Goal: Task Accomplishment & Management: Manage account settings

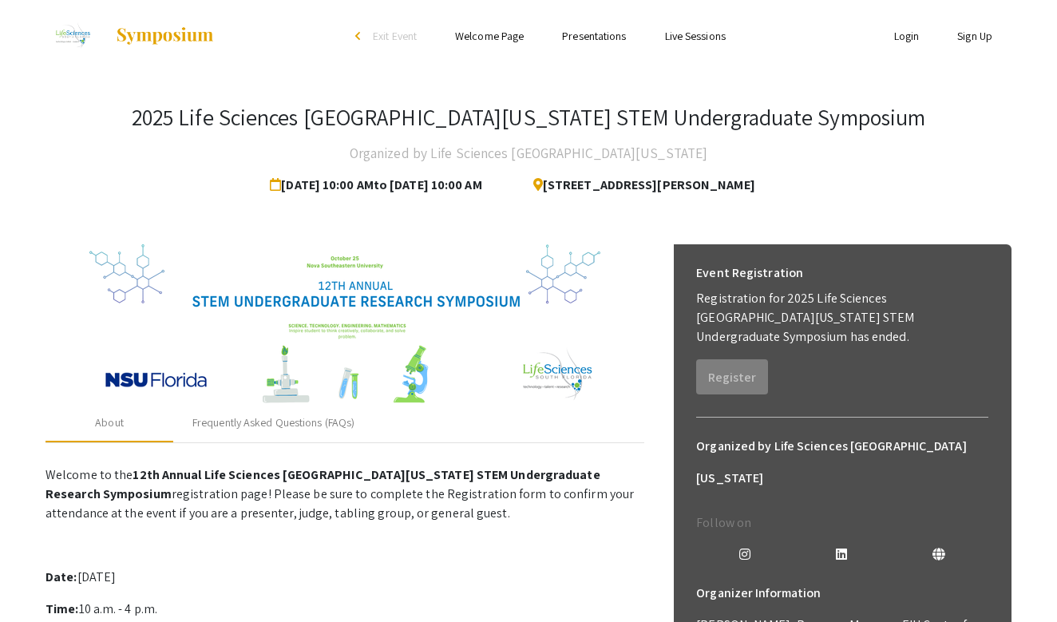
click at [915, 42] on link "Login" at bounding box center [907, 36] width 26 height 14
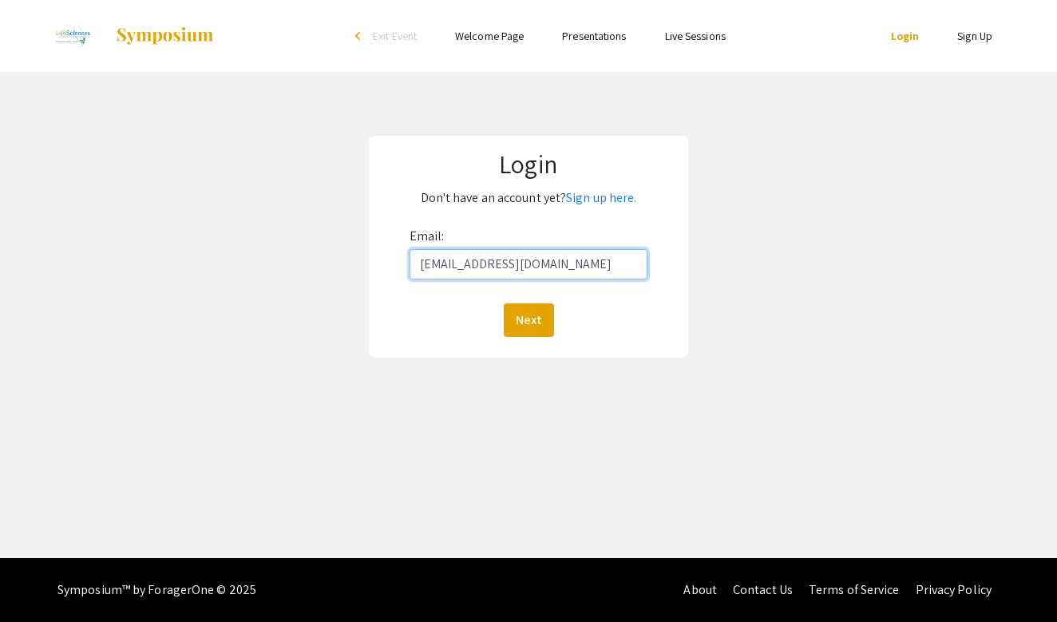
click at [528, 319] on button "Next" at bounding box center [529, 320] width 50 height 34
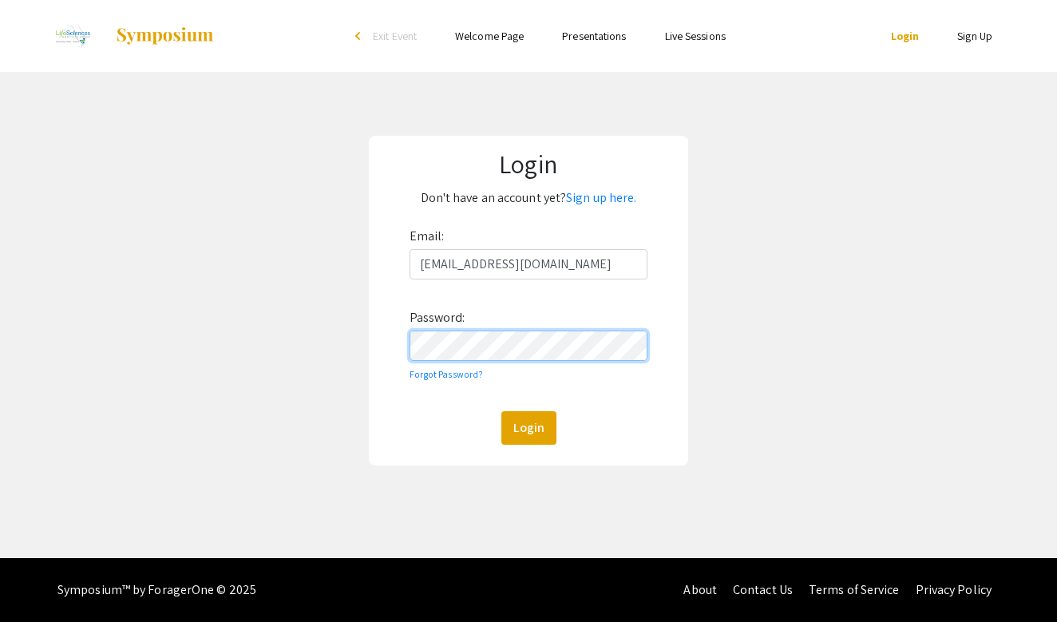
click at [528, 427] on button "Login" at bounding box center [528, 428] width 55 height 34
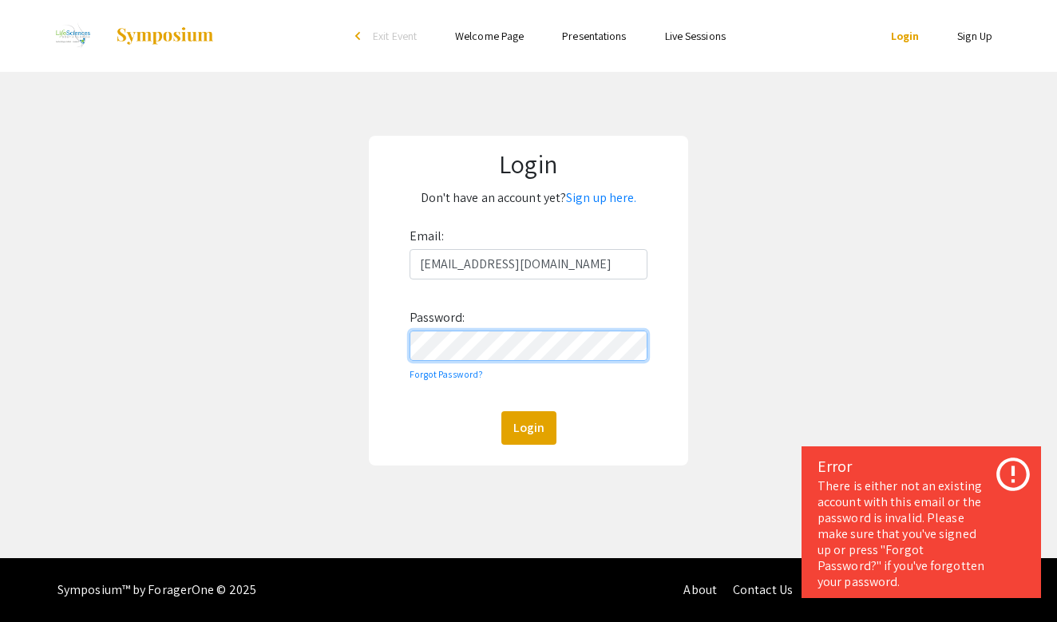
click at [389, 346] on form "Email: [EMAIL_ADDRESS][DOMAIN_NAME] Password: Forgot Password? Login" at bounding box center [528, 333] width 299 height 221
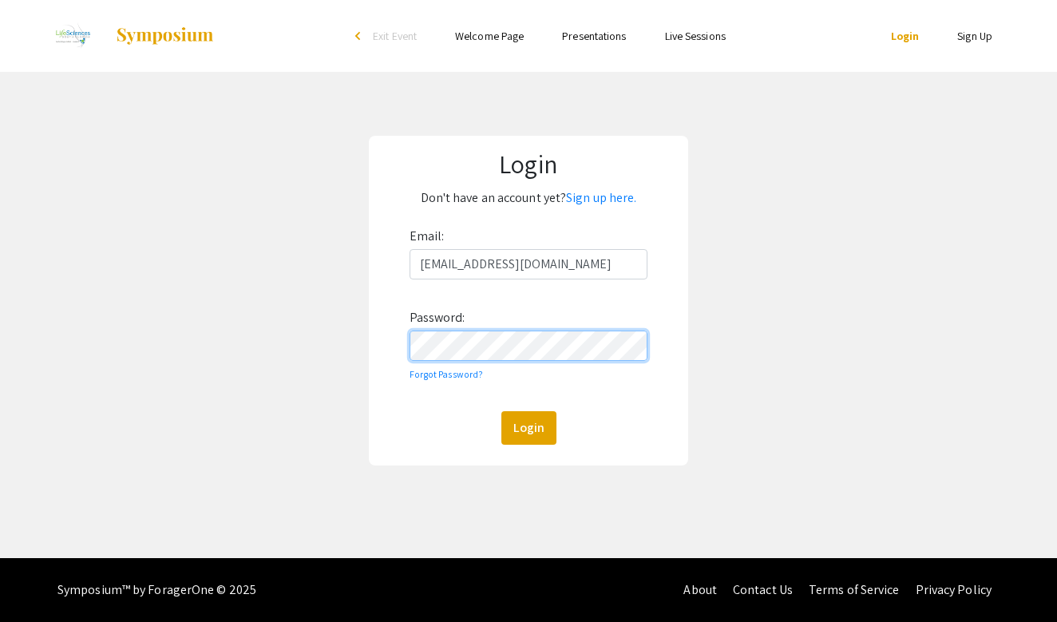
click at [528, 427] on button "Login" at bounding box center [528, 428] width 55 height 34
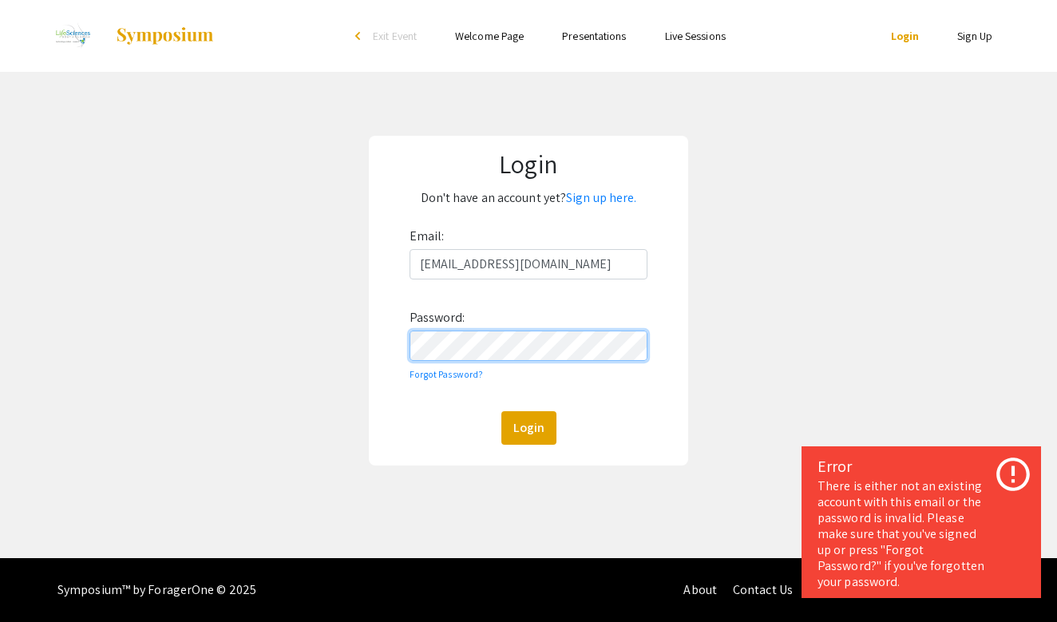
click at [380, 346] on form "Email: [EMAIL_ADDRESS][DOMAIN_NAME] Password: Forgot Password? Login" at bounding box center [528, 333] width 299 height 221
click at [528, 427] on button "Login" at bounding box center [528, 428] width 55 height 34
click at [394, 349] on form "Email: [EMAIL_ADDRESS][DOMAIN_NAME] Password: Forgot Password? Login" at bounding box center [528, 333] width 299 height 221
click at [528, 427] on button "Login" at bounding box center [528, 428] width 55 height 34
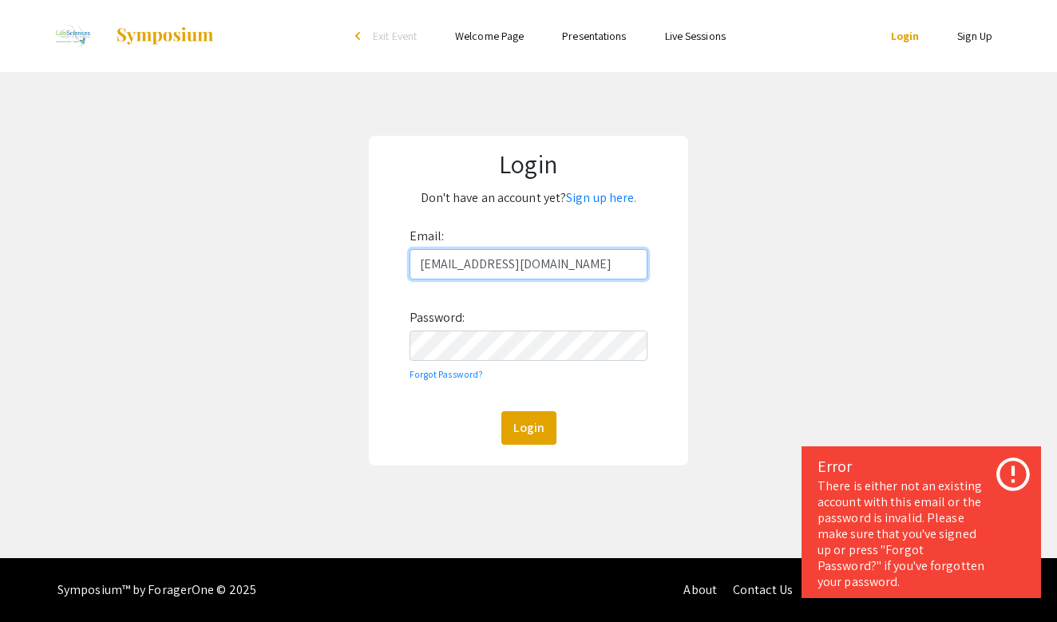
drag, startPoint x: 575, startPoint y: 264, endPoint x: 361, endPoint y: 263, distance: 214.7
click at [361, 263] on div "Login Don't have an account yet? Sign up here. Email: [EMAIL_ADDRESS][DOMAIN_NA…" at bounding box center [528, 300] width 1081 height 457
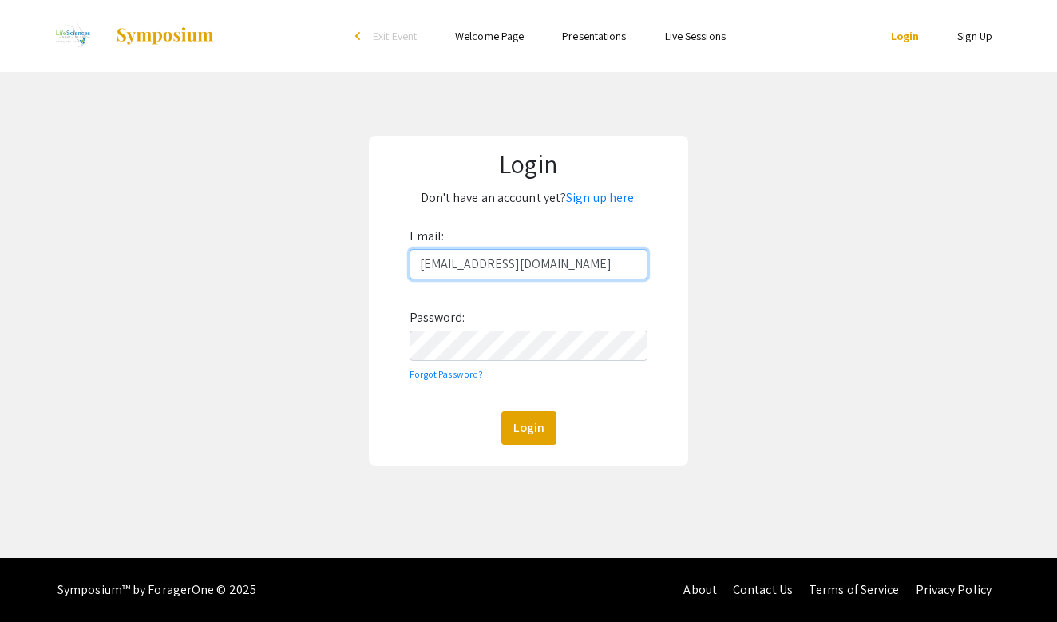
type input "[EMAIL_ADDRESS][DOMAIN_NAME]"
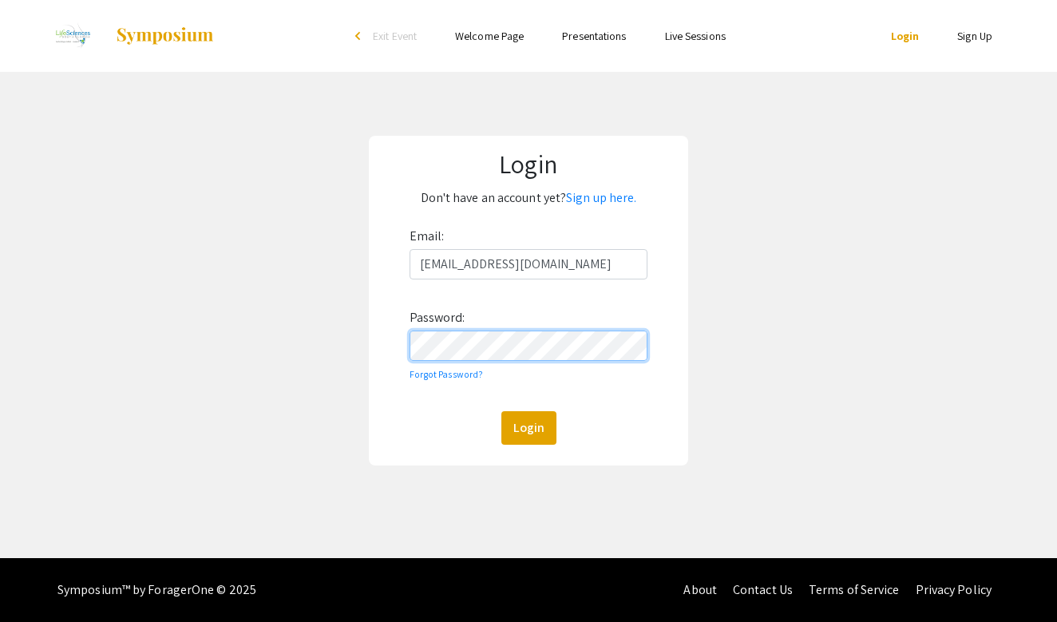
click at [378, 344] on div "Login Don't have an account yet? Sign up here. Email: [EMAIL_ADDRESS][DOMAIN_NA…" at bounding box center [528, 301] width 319 height 330
click at [528, 427] on button "Login" at bounding box center [528, 428] width 55 height 34
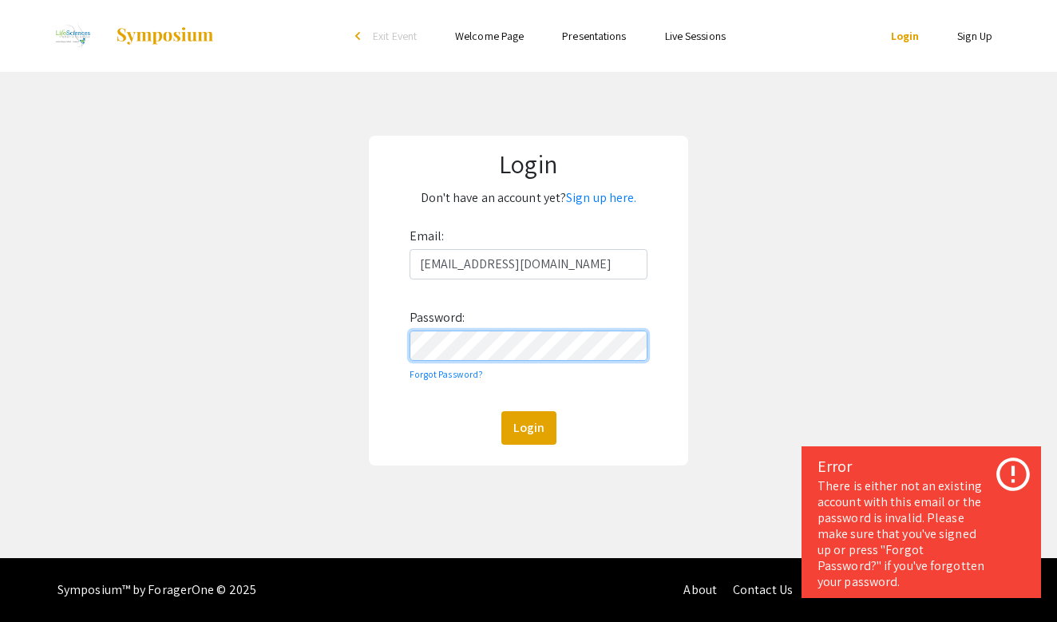
click at [375, 345] on div "Login Don't have an account yet? Sign up here. Email: [EMAIL_ADDRESS][DOMAIN_NA…" at bounding box center [528, 301] width 319 height 330
click at [528, 427] on button "Login" at bounding box center [528, 428] width 55 height 34
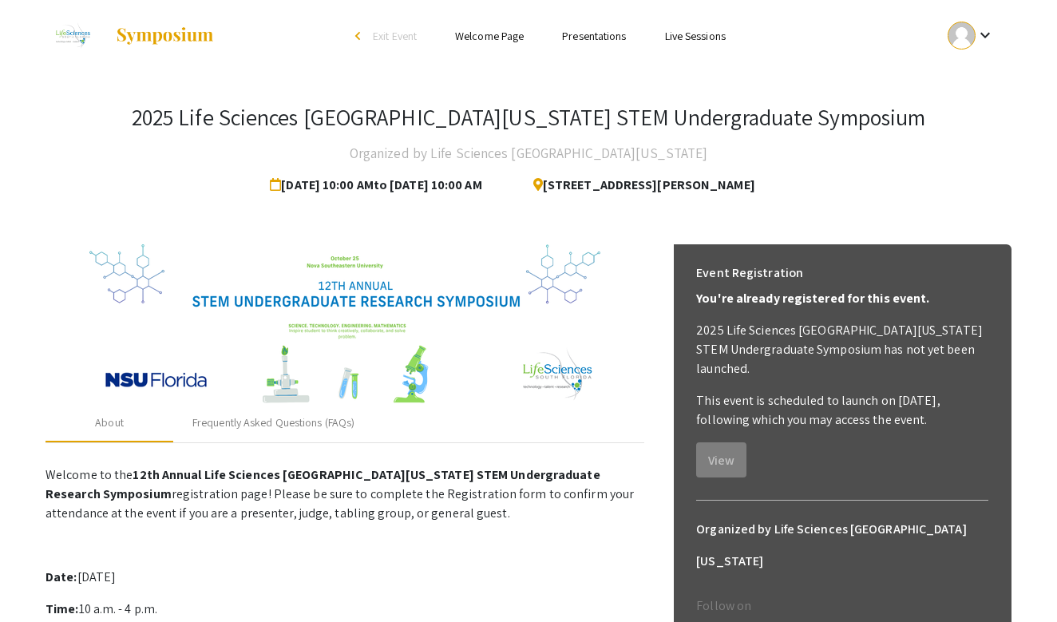
click at [986, 36] on mat-icon "keyboard_arrow_down" at bounding box center [984, 35] width 19 height 19
click at [968, 114] on button "My Submissions" at bounding box center [980, 117] width 98 height 38
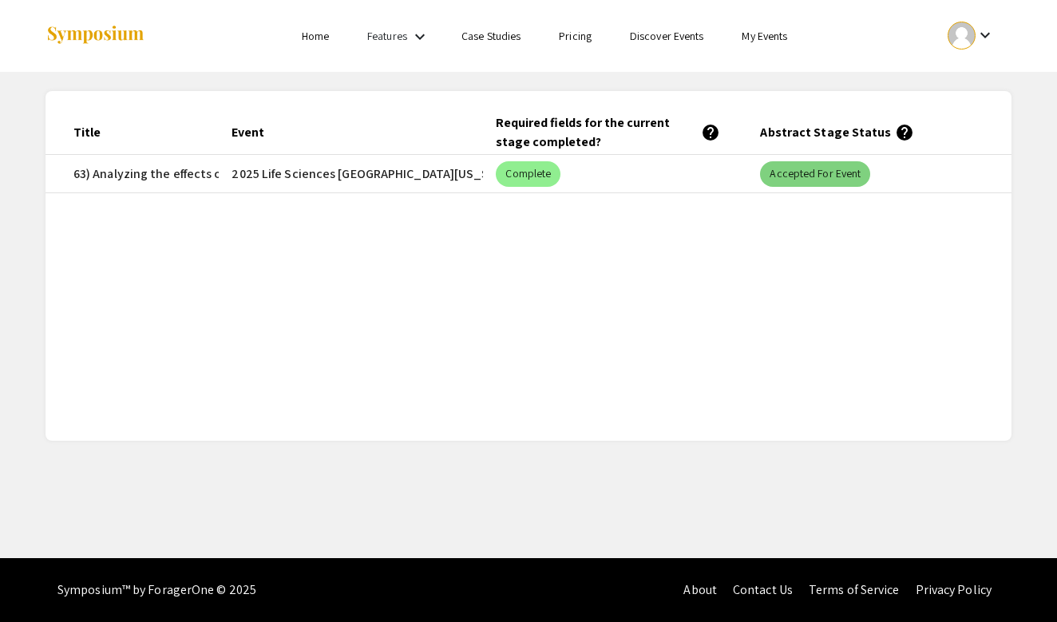
scroll to position [0, 154]
click at [828, 172] on mat-chip "Accepted for Event" at bounding box center [815, 174] width 110 height 26
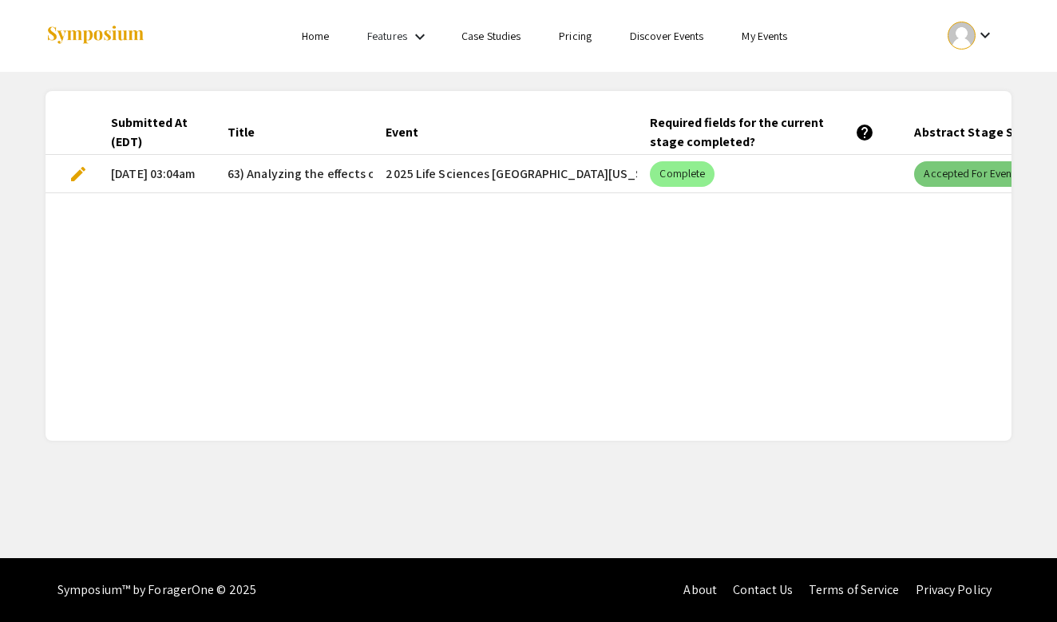
scroll to position [0, 0]
click at [239, 173] on span "63) Analyzing the effects of red and near-infrared light on cholinergic signali…" at bounding box center [653, 173] width 852 height 19
click at [74, 170] on span "edit" at bounding box center [78, 173] width 19 height 19
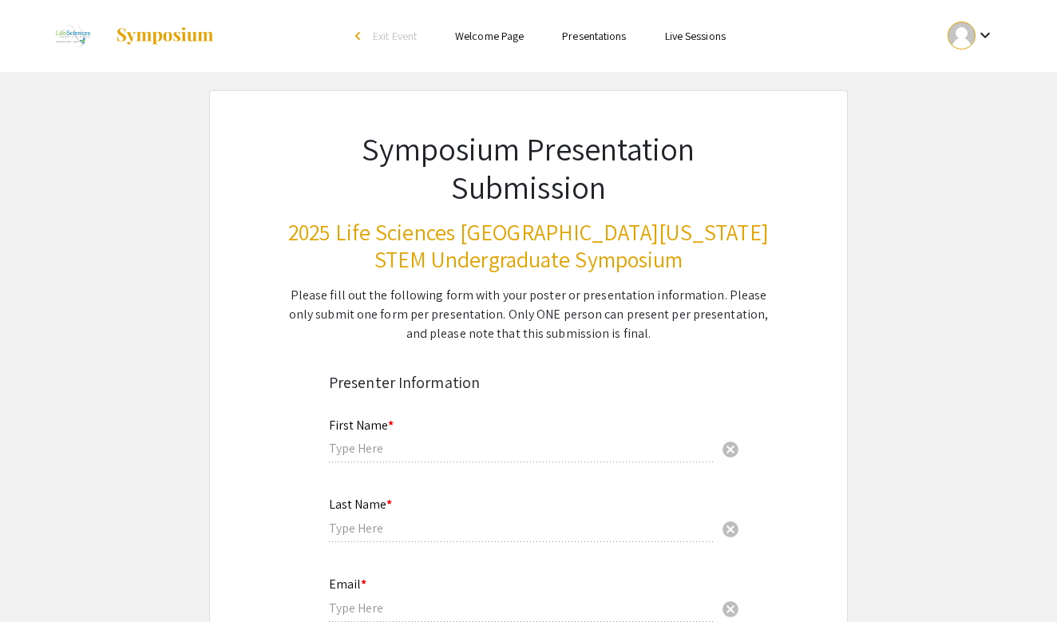
type input "Sanjay"
type input "Mothkur"
type input "[EMAIL_ADDRESS][DOMAIN_NAME]"
radio input "true"
type input "Neuroscience"
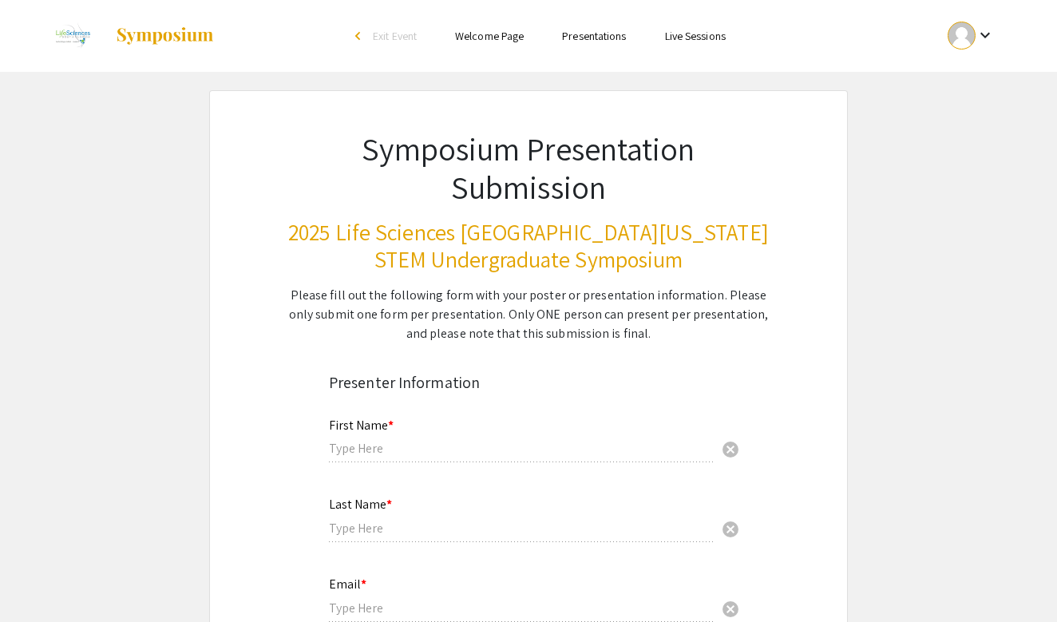
radio input "true"
type input "[PERSON_NAME] [PERSON_NAME]"
radio input "true"
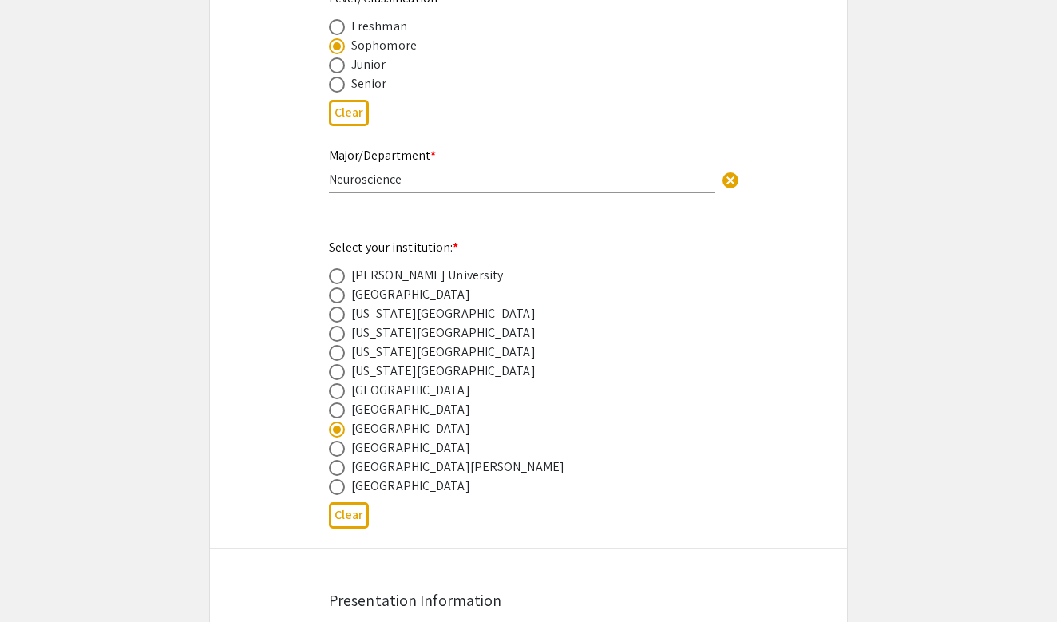
select select "custom"
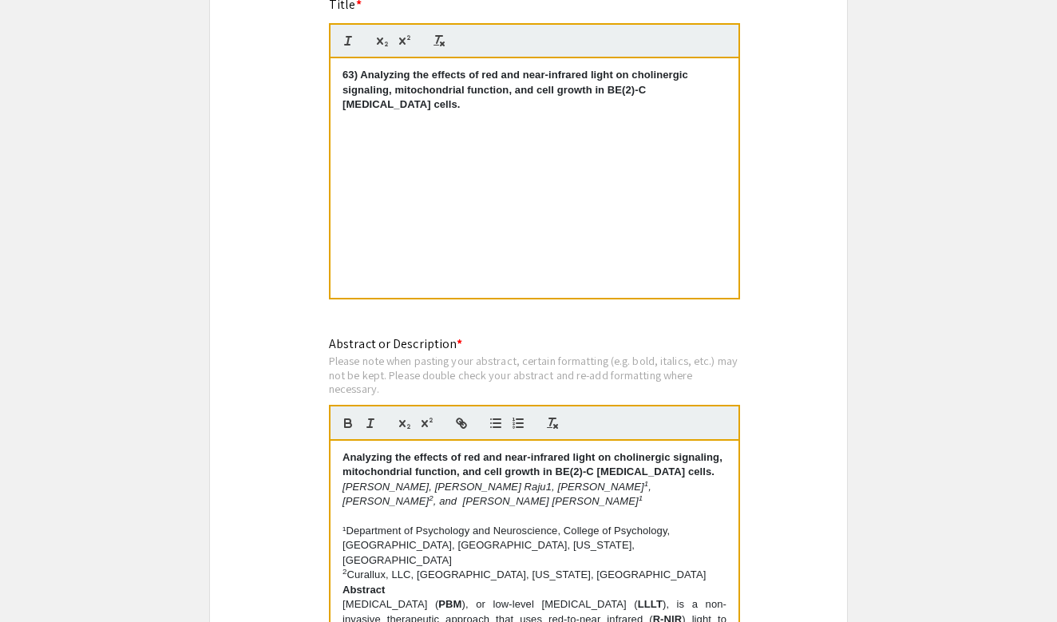
type input "0"
select select "custom"
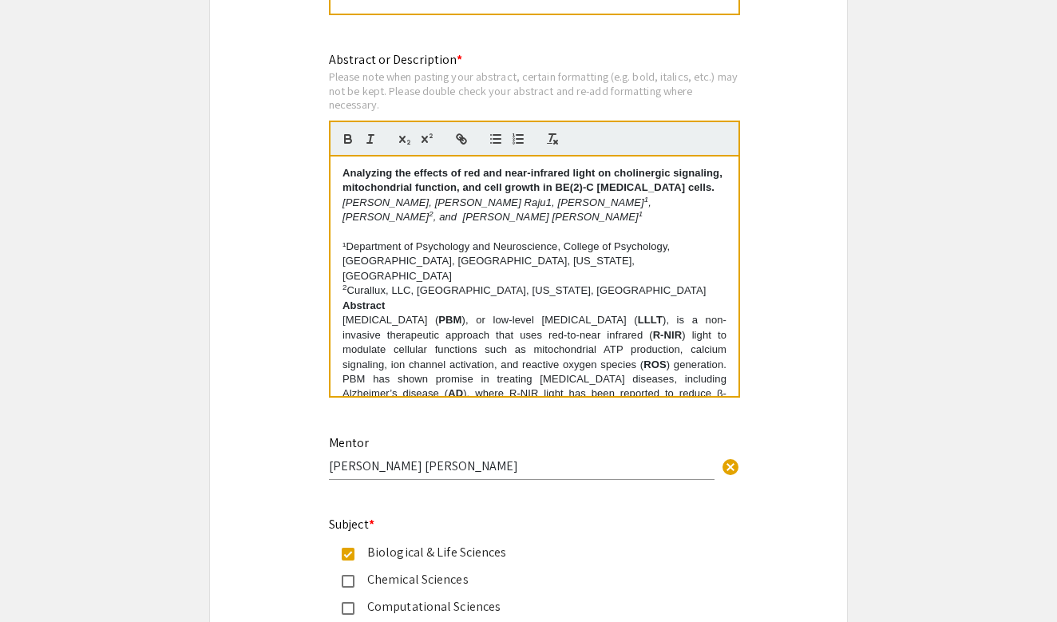
type input "1"
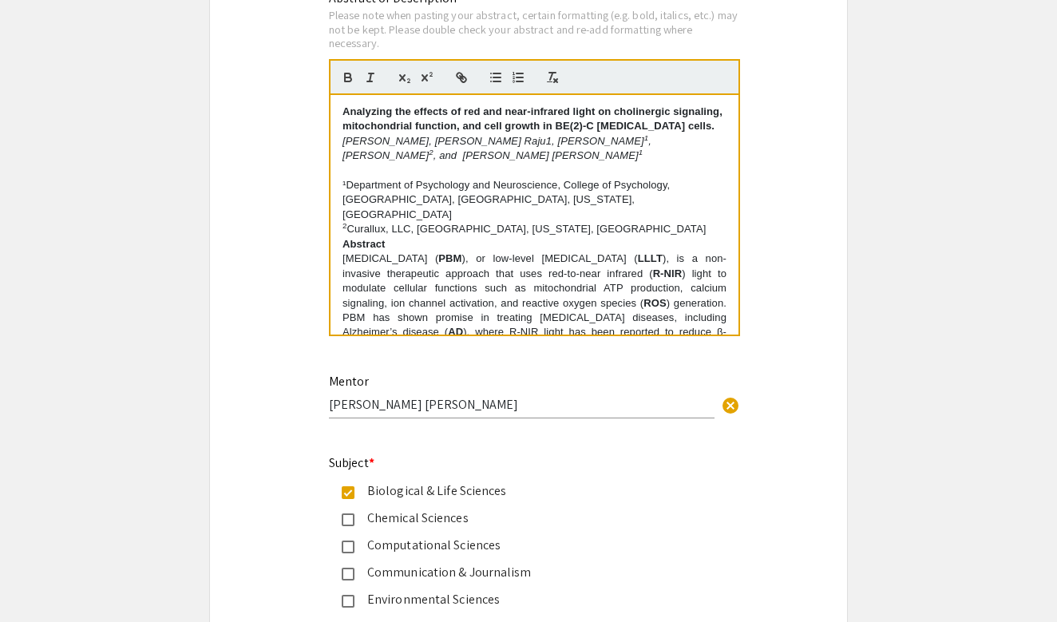
scroll to position [1670, 0]
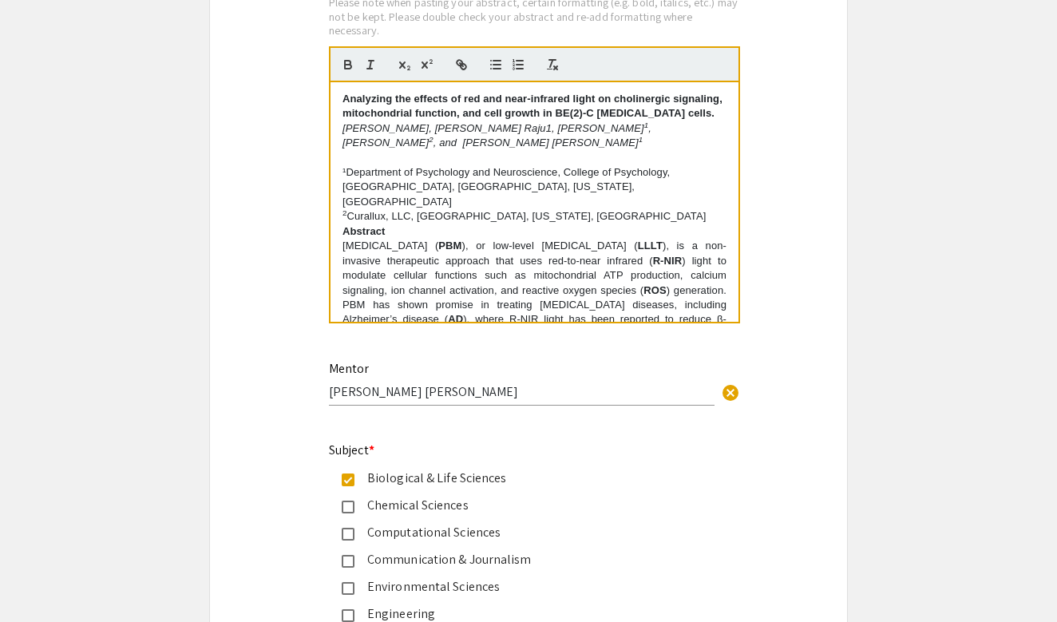
select select "auto"
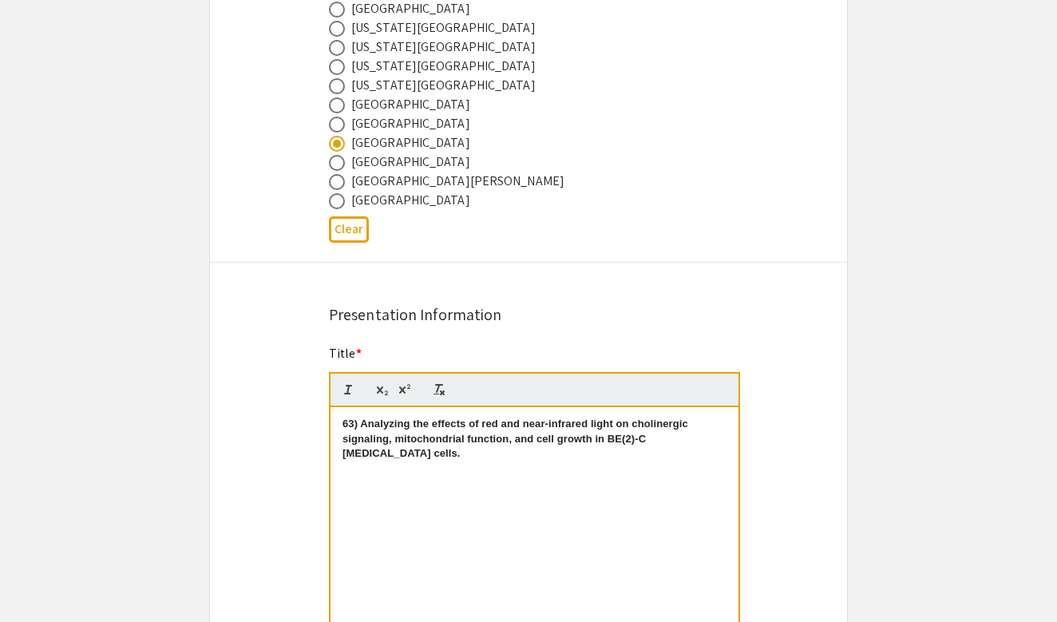
scroll to position [404, 0]
